Goal: Find specific page/section: Find specific page/section

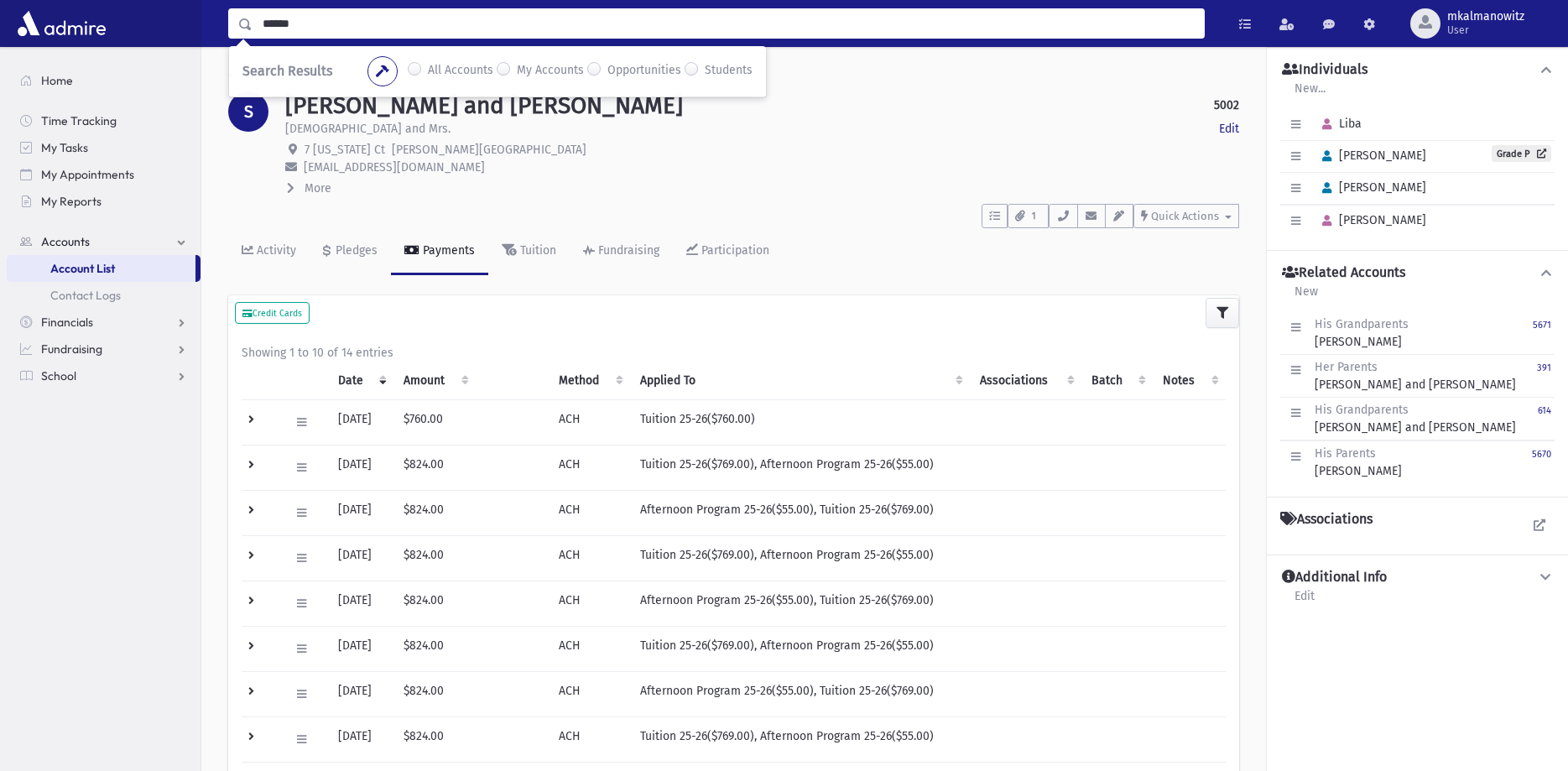
type input "******"
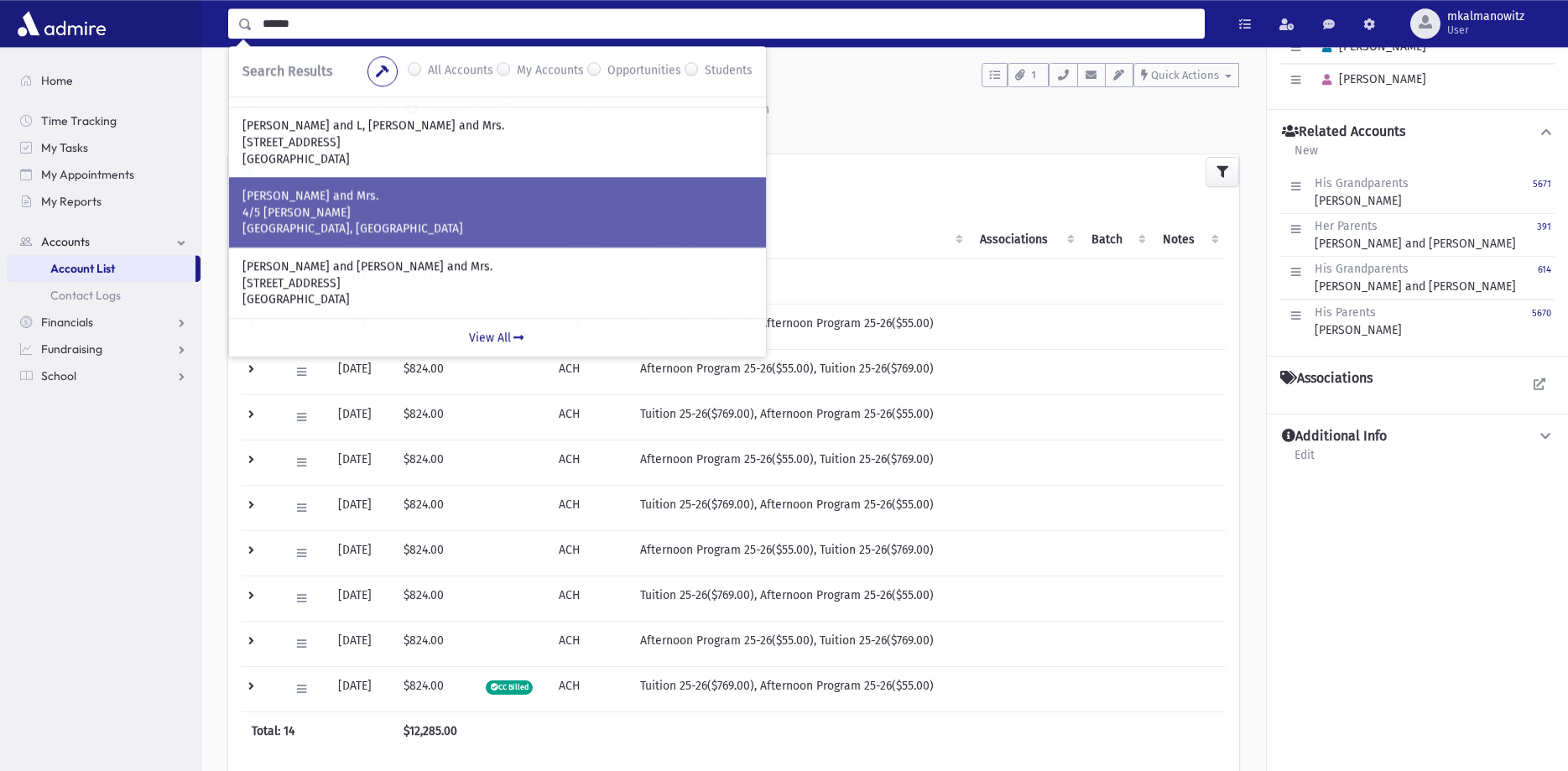
scroll to position [317, 0]
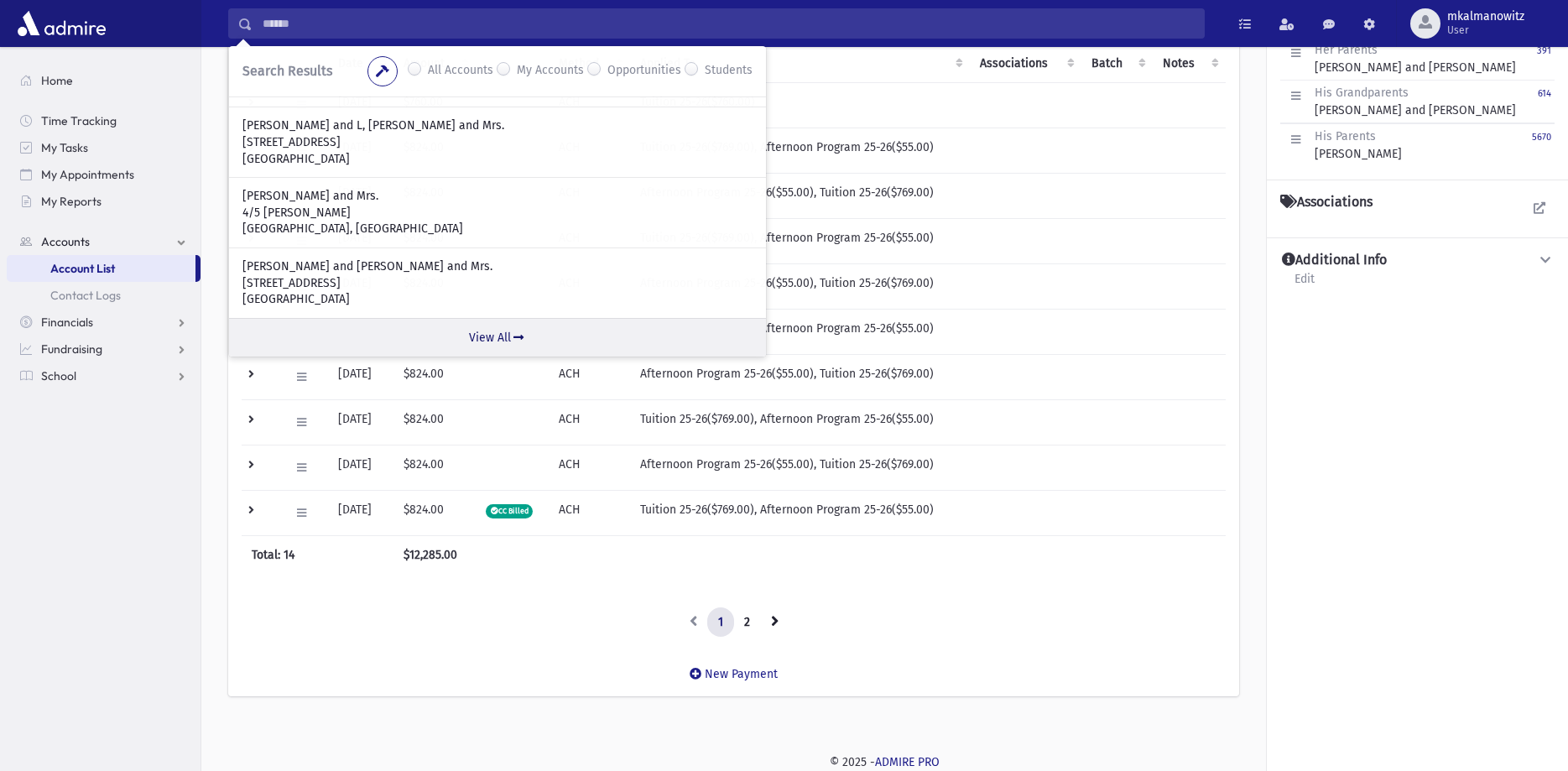
click at [481, 331] on link "View All" at bounding box center [497, 338] width 537 height 39
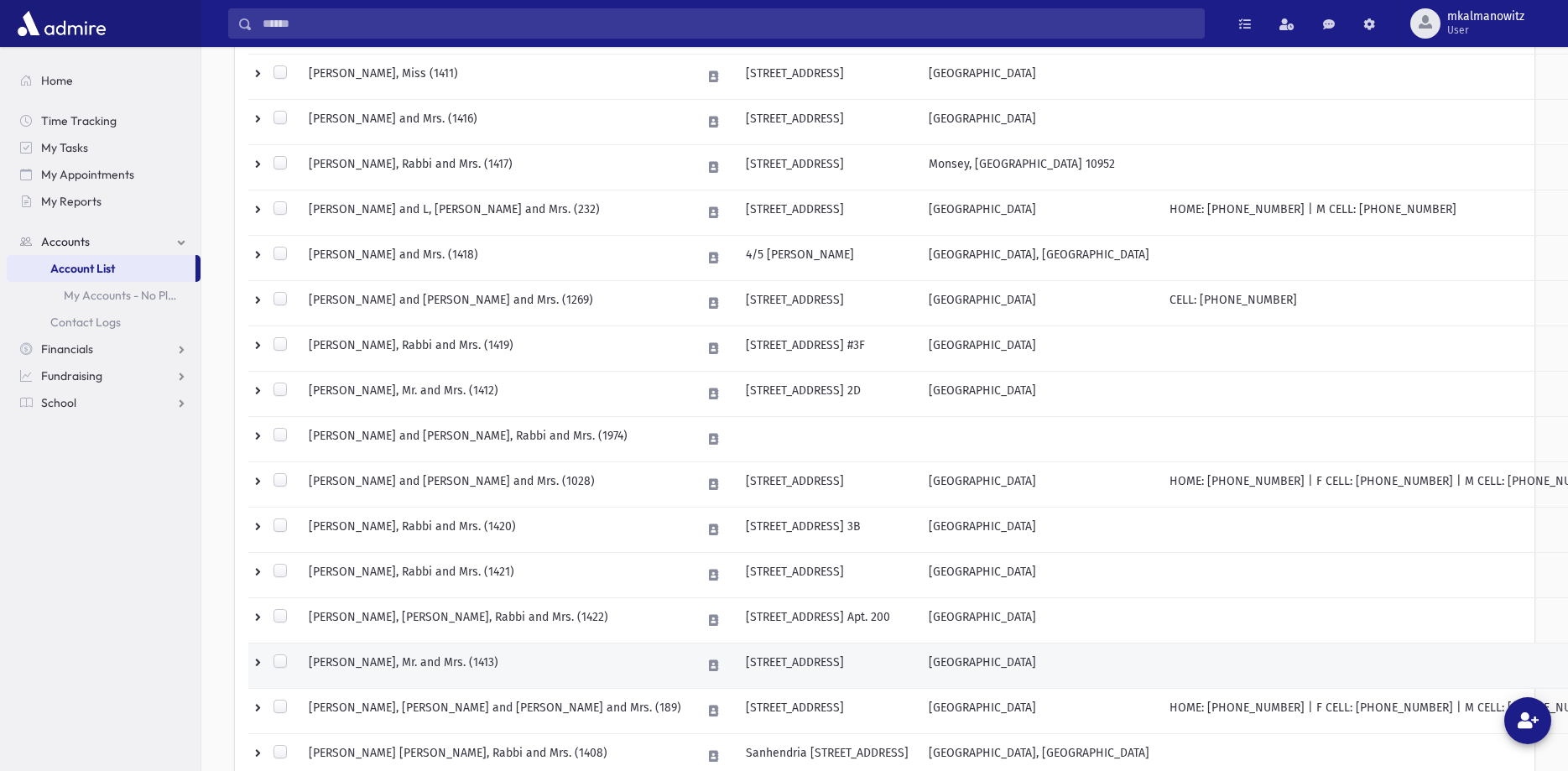
scroll to position [779, 0]
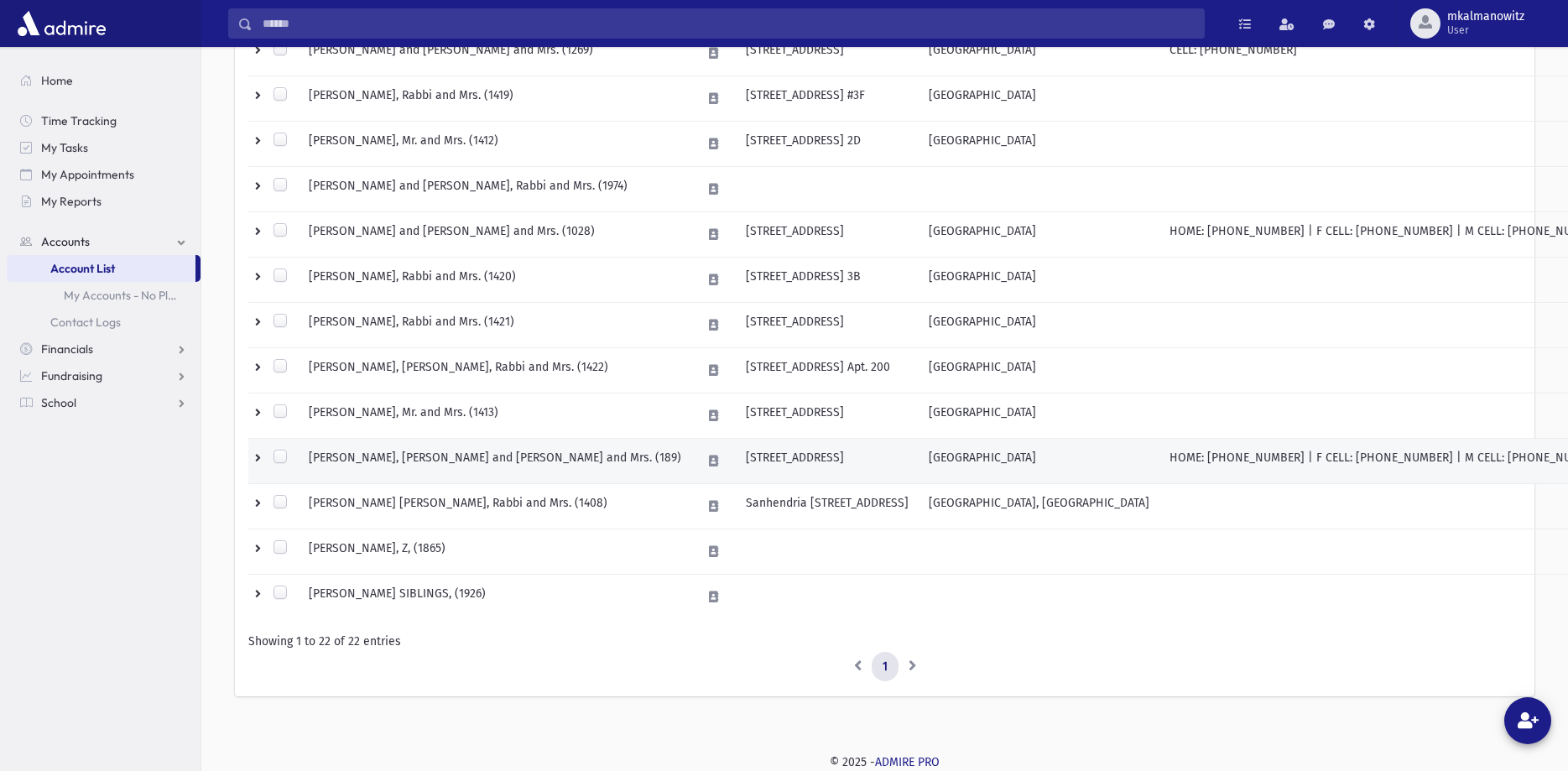
click at [418, 457] on td "DEWICK, Yisroel Shneur and Gitty, Rabbi and Mrs. (189)" at bounding box center [494, 461] width 393 height 45
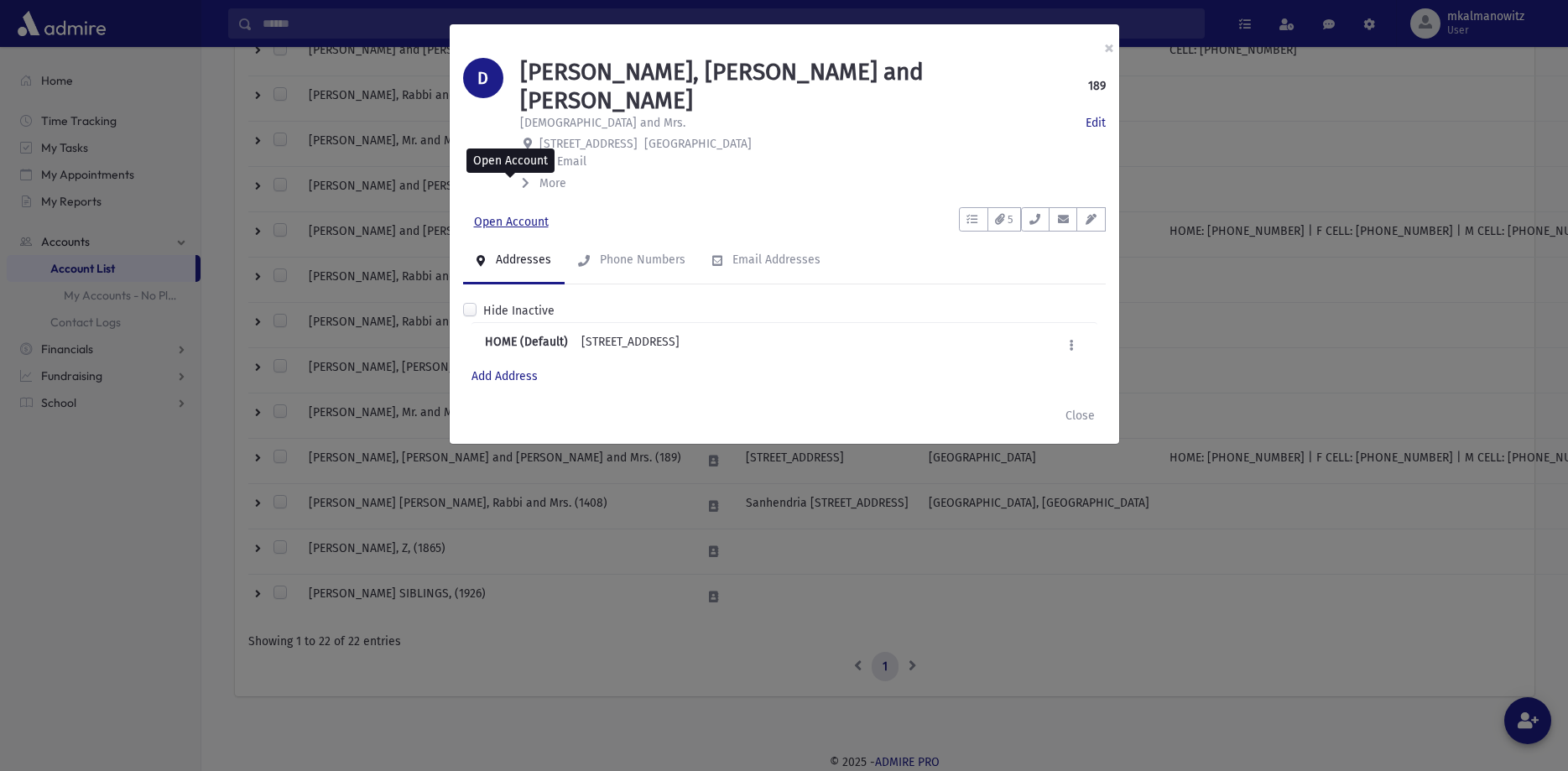
click at [537, 207] on link "Open Account" at bounding box center [511, 222] width 97 height 31
